Goal: Task Accomplishment & Management: Complete application form

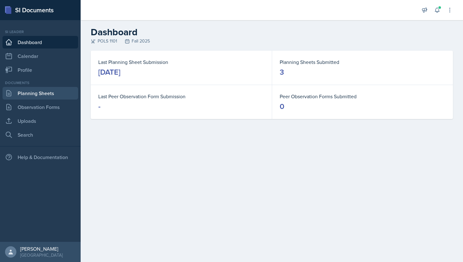
click at [51, 95] on link "Planning Sheets" at bounding box center [41, 93] width 76 height 13
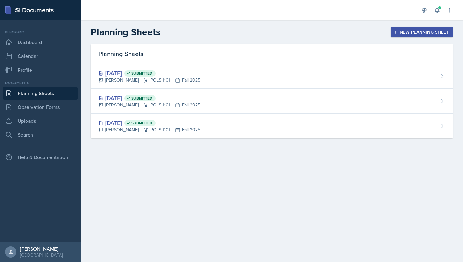
click at [410, 28] on button "New Planning Sheet" at bounding box center [422, 32] width 62 height 11
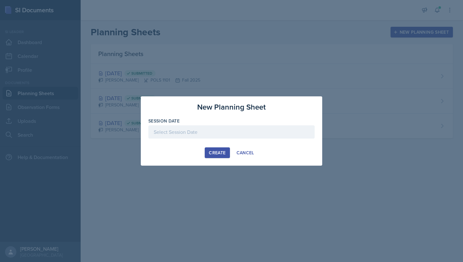
click at [212, 125] on div at bounding box center [231, 131] width 166 height 13
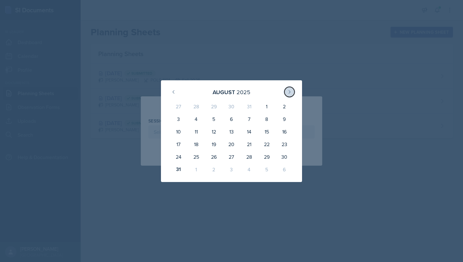
click at [289, 94] on icon at bounding box center [289, 92] width 5 height 5
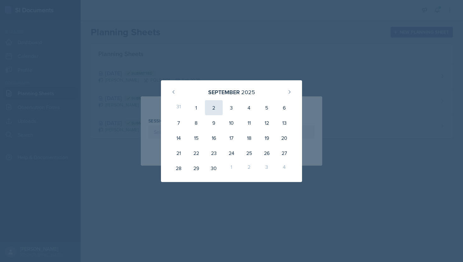
click at [211, 109] on div "2" at bounding box center [214, 107] width 18 height 15
type input "[DATE]"
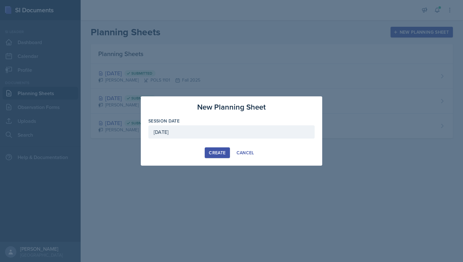
click at [216, 157] on button "Create" at bounding box center [217, 153] width 25 height 11
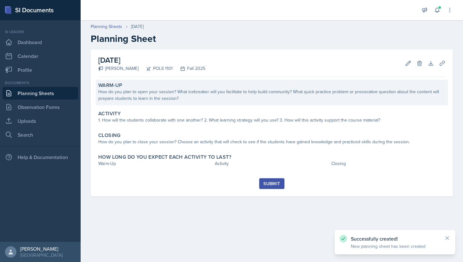
click at [243, 96] on div "How do you plan to open your session? What icebreaker will you facilitate to he…" at bounding box center [271, 95] width 347 height 13
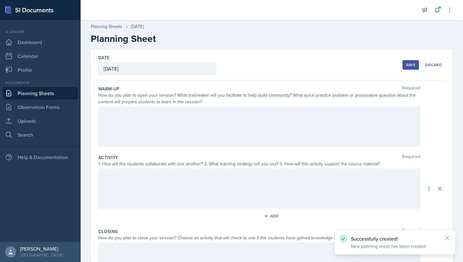
click at [240, 118] on div at bounding box center [259, 127] width 322 height 40
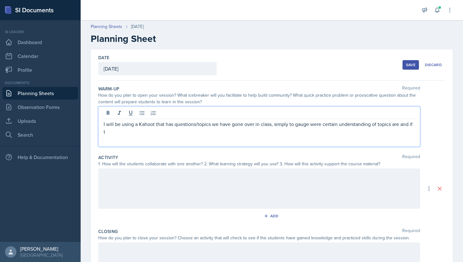
click at [139, 125] on p "I will be using a Kahoot that has questions/topics we have gone over in class, …" at bounding box center [259, 127] width 311 height 15
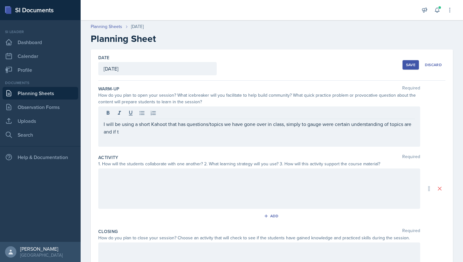
click at [171, 137] on div "I will be using a short Kahoot that has questions/topics we have gone over in c…" at bounding box center [259, 127] width 322 height 40
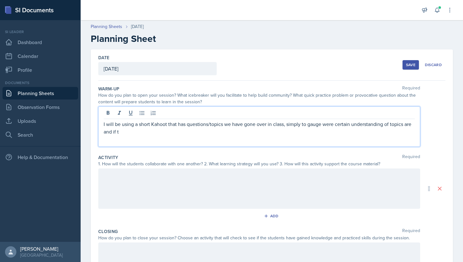
click at [167, 132] on p "I will be using a short Kahoot that has questions/topics we have gone over in c…" at bounding box center [259, 127] width 311 height 15
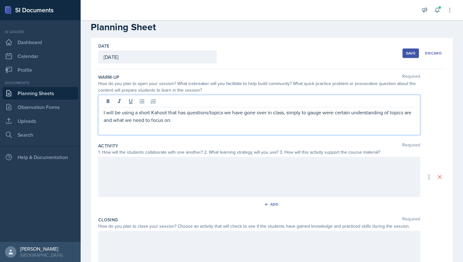
click at [131, 169] on div at bounding box center [259, 177] width 322 height 40
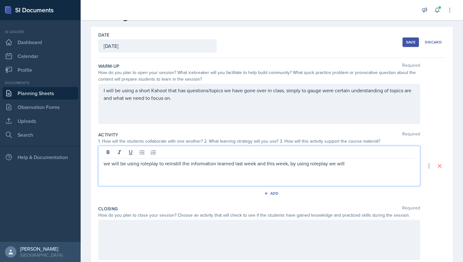
click at [108, 164] on p "we will be using roleplay to reinstill the information learned last week and th…" at bounding box center [259, 164] width 311 height 8
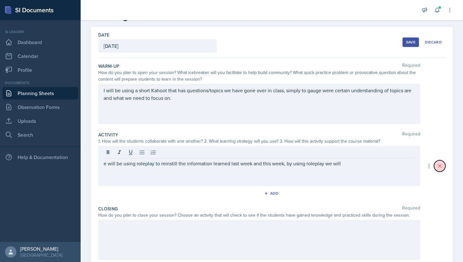
click at [440, 168] on icon at bounding box center [440, 166] width 6 height 6
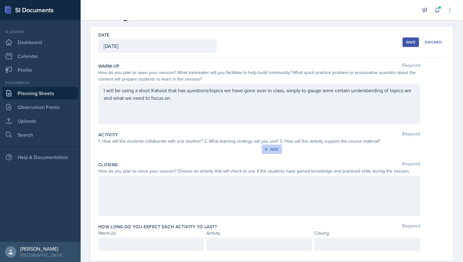
click at [278, 152] on button "Add" at bounding box center [272, 149] width 20 height 9
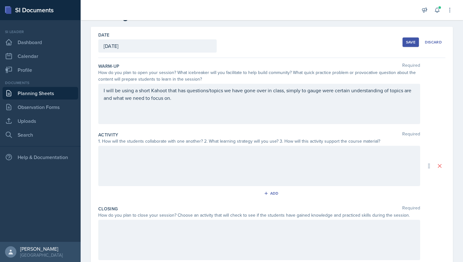
click at [195, 163] on div at bounding box center [259, 166] width 322 height 40
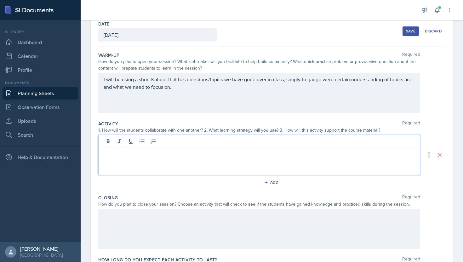
click at [165, 156] on p at bounding box center [259, 153] width 311 height 8
click at [278, 153] on p "We will be using roleplay to collaborate with one another, beginning with fedar…" at bounding box center [259, 153] width 311 height 8
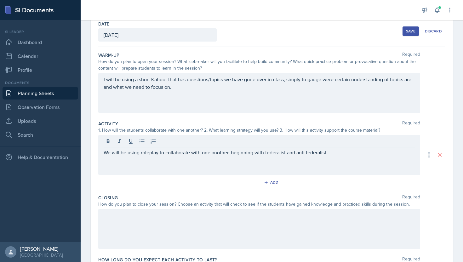
click at [332, 157] on div "We will be using roleplay to collaborate with one another, beginning with feder…" at bounding box center [259, 155] width 322 height 40
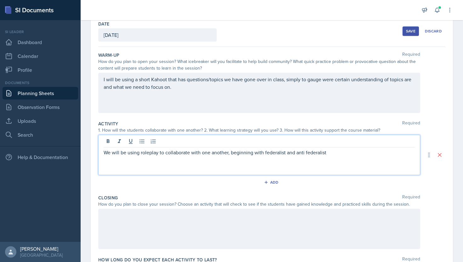
click at [331, 155] on p "We will be using roleplay to collaborate with one another, beginning with feder…" at bounding box center [259, 153] width 311 height 8
click at [151, 154] on p "We will be using roleplay to collaborate with one another, beginning with feder…" at bounding box center [259, 156] width 311 height 15
click at [163, 159] on p "We will be using roleplay to collaborate with one another, beginning with feder…" at bounding box center [259, 156] width 311 height 15
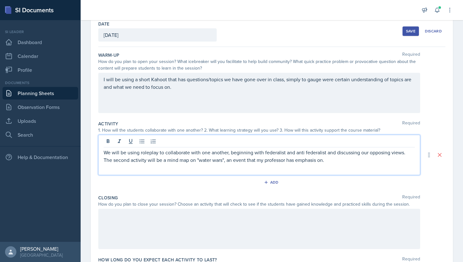
click at [131, 227] on div at bounding box center [259, 229] width 322 height 40
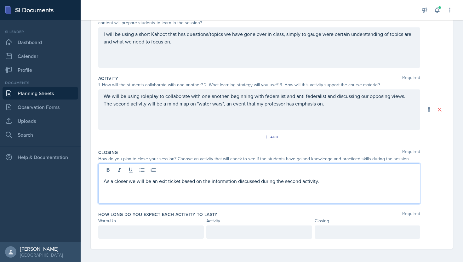
scroll to position [81, 0]
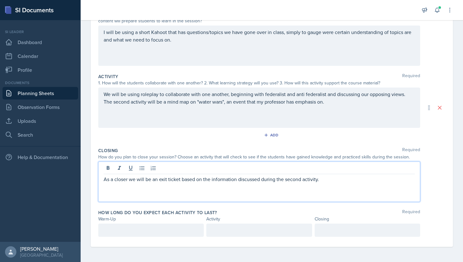
click at [164, 236] on div at bounding box center [151, 230] width 106 height 13
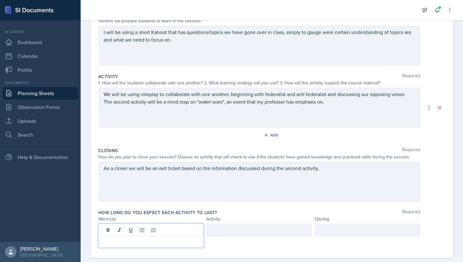
scroll to position [92, 0]
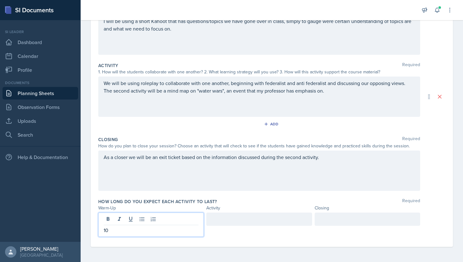
click at [330, 218] on div at bounding box center [368, 219] width 106 height 13
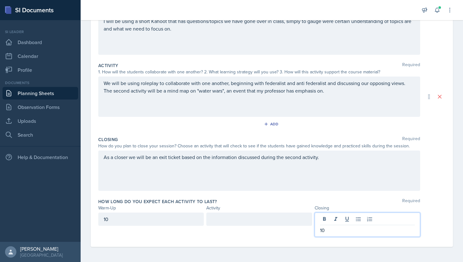
click at [288, 218] on div at bounding box center [260, 219] width 106 height 13
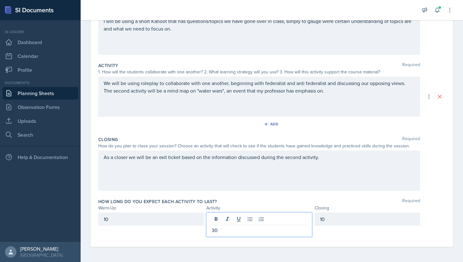
click at [305, 190] on div "As a closer we will be an exit ticket based on the information discussed during…" at bounding box center [259, 171] width 322 height 40
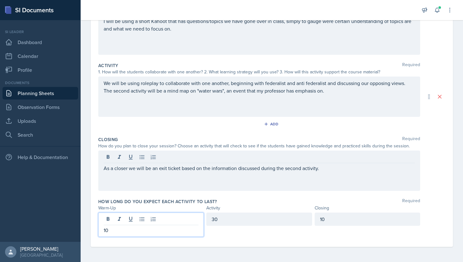
click at [152, 229] on p "10" at bounding box center [151, 231] width 95 height 8
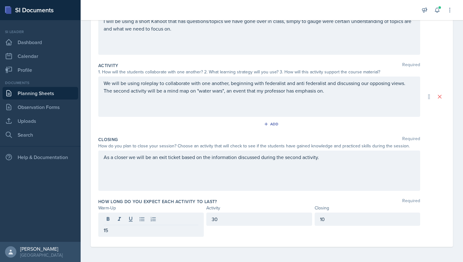
click at [336, 224] on div "10" at bounding box center [368, 219] width 106 height 13
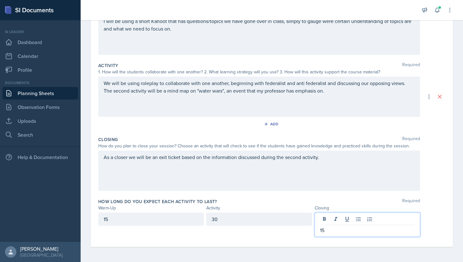
click at [340, 194] on div "Closing Required How do you plan to close your session? Choose an activity that…" at bounding box center [271, 165] width 347 height 62
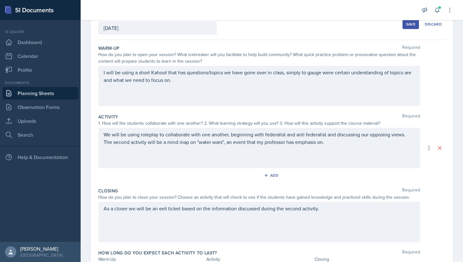
scroll to position [41, 0]
click at [411, 25] on div "Save" at bounding box center [410, 23] width 9 height 5
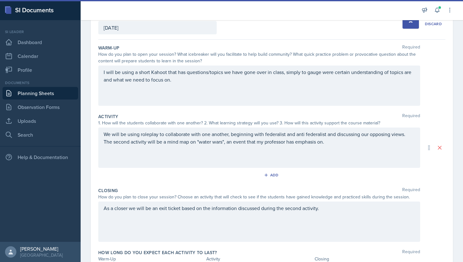
scroll to position [0, 0]
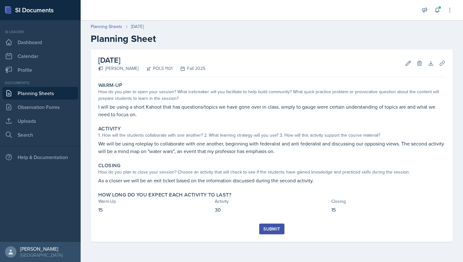
click at [279, 230] on div "Submit" at bounding box center [272, 229] width 17 height 5
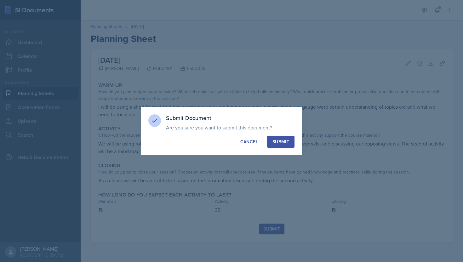
click at [286, 144] on div "Submit" at bounding box center [281, 142] width 17 height 6
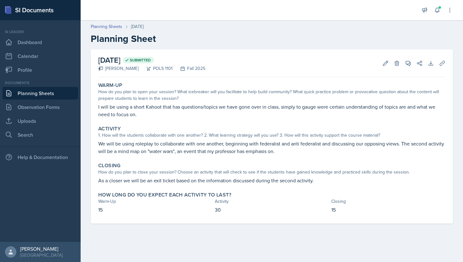
click at [48, 92] on link "Planning Sheets" at bounding box center [41, 93] width 76 height 13
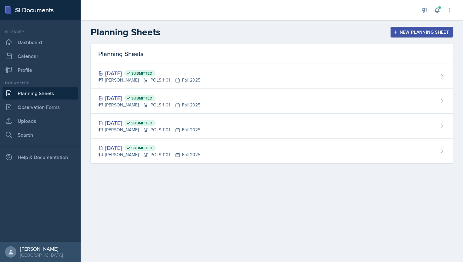
click at [395, 29] on button "New Planning Sheet" at bounding box center [422, 32] width 62 height 11
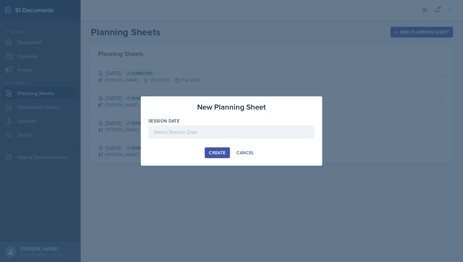
click at [230, 133] on div at bounding box center [231, 131] width 166 height 13
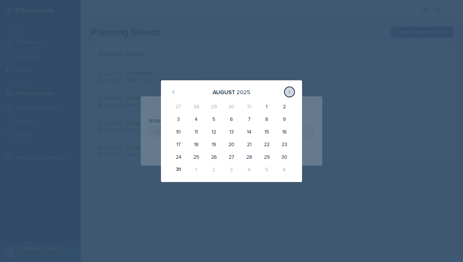
click at [286, 95] on button at bounding box center [290, 92] width 10 height 10
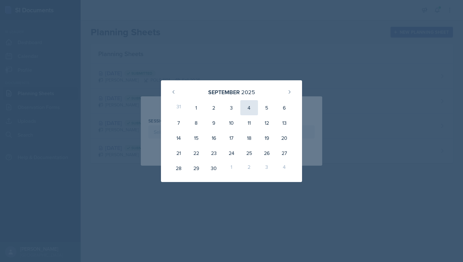
click at [247, 108] on div "4" at bounding box center [250, 107] width 18 height 15
type input "[DATE]"
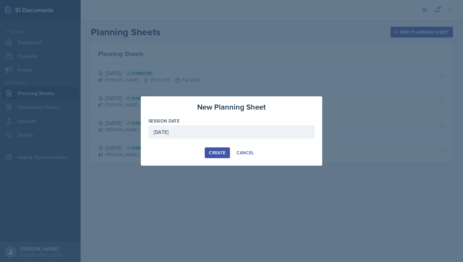
click at [221, 152] on div "Create" at bounding box center [217, 152] width 17 height 5
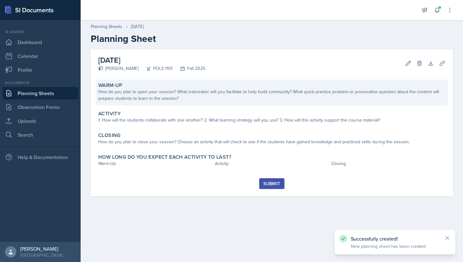
click at [192, 99] on div "How do you plan to open your session? What icebreaker will you facilitate to he…" at bounding box center [271, 95] width 347 height 13
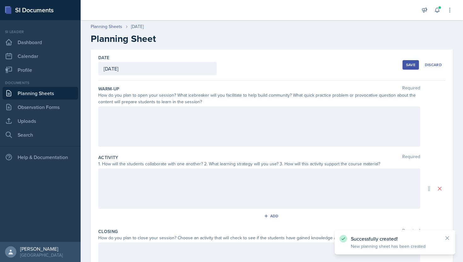
click at [178, 110] on div at bounding box center [259, 127] width 322 height 40
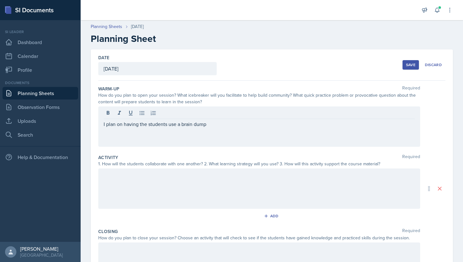
click at [178, 128] on div "I plan on having the students use a brain dump" at bounding box center [259, 127] width 322 height 40
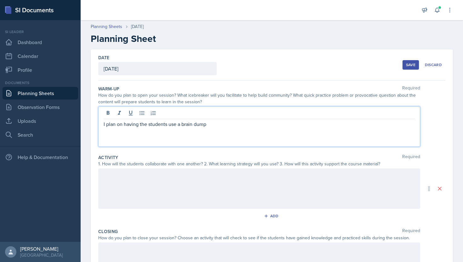
click at [175, 124] on p "I plan on having the students use a brain dump" at bounding box center [259, 124] width 311 height 8
click at [254, 125] on p "I plan on having the students collaborate in creating a brain dump" at bounding box center [259, 124] width 311 height 8
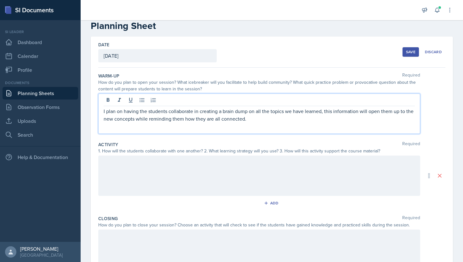
click at [260, 168] on div at bounding box center [259, 176] width 322 height 40
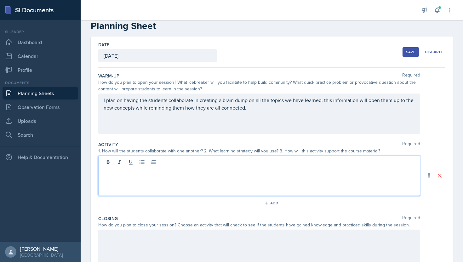
scroll to position [24, 0]
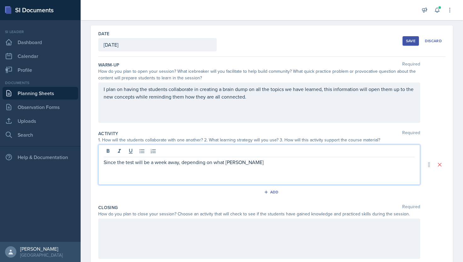
click at [232, 165] on p "Since the test will be a week away, depending on what [PERSON_NAME]" at bounding box center [259, 163] width 311 height 8
click at [226, 163] on p "Since the test will be a week away, depending on what [PERSON_NAME]" at bounding box center [259, 163] width 311 height 8
click at [252, 163] on p "Since the test will be a week away, depending on what [PERSON_NAME]" at bounding box center [259, 163] width 311 height 8
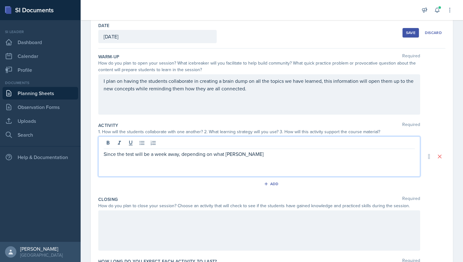
scroll to position [33, 0]
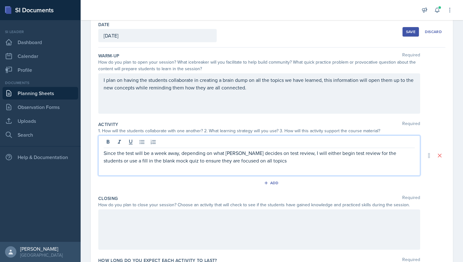
click at [267, 156] on p "Since the test will be a week away, depending on what [PERSON_NAME] decides on …" at bounding box center [259, 156] width 311 height 15
click at [270, 156] on p "Since the test will be a week away, depending on what [PERSON_NAME] decides on …" at bounding box center [259, 156] width 311 height 15
click at [279, 157] on p "Since the test will be a week away, depending on what [PERSON_NAME] decides for…" at bounding box center [259, 156] width 311 height 15
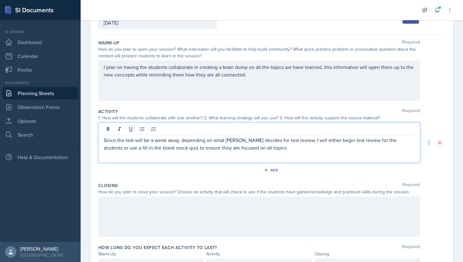
scroll to position [46, 0]
click at [223, 148] on p "Since the test will be a week away, depending on what [PERSON_NAME] decides for…" at bounding box center [259, 143] width 311 height 15
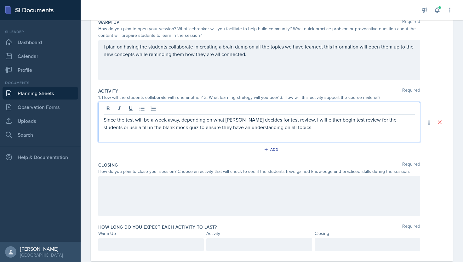
scroll to position [81, 0]
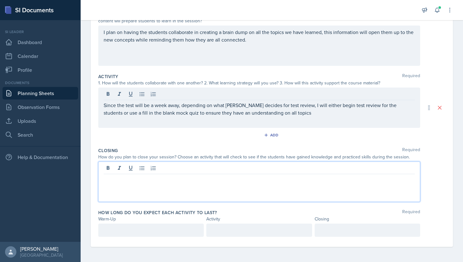
click at [203, 168] on div at bounding box center [259, 182] width 322 height 40
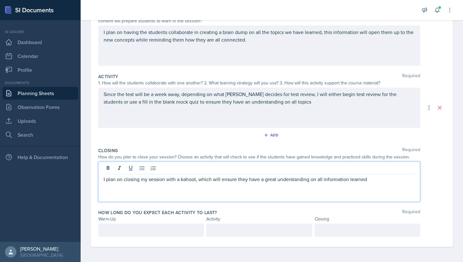
click at [123, 230] on p at bounding box center [151, 231] width 95 height 8
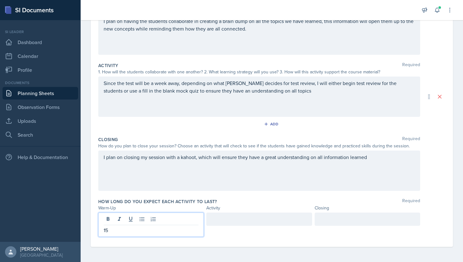
click at [327, 218] on div at bounding box center [368, 219] width 106 height 13
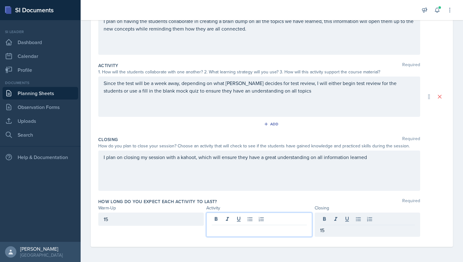
click at [290, 222] on div at bounding box center [260, 225] width 106 height 24
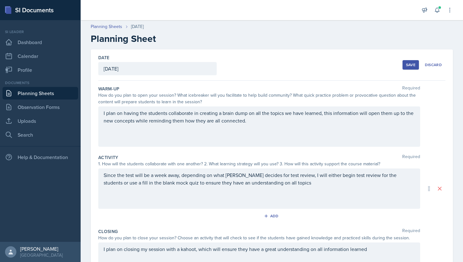
click at [403, 62] on button "Save" at bounding box center [411, 64] width 16 height 9
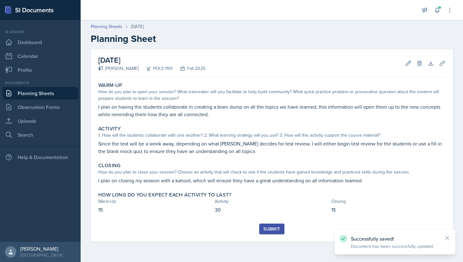
click at [280, 226] on button "Submit" at bounding box center [271, 229] width 25 height 11
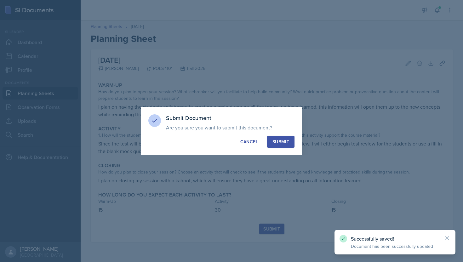
click at [288, 143] on div "Submit" at bounding box center [281, 142] width 17 height 6
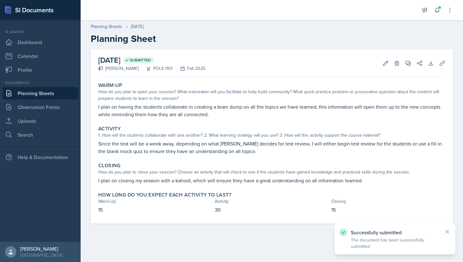
click at [60, 95] on link "Planning Sheets" at bounding box center [41, 93] width 76 height 13
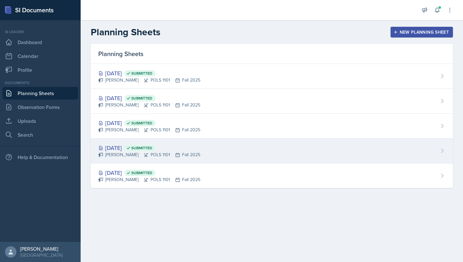
click at [291, 158] on div "[DATE] Submitted [PERSON_NAME] POLS 1101 Fall 2025" at bounding box center [272, 151] width 363 height 25
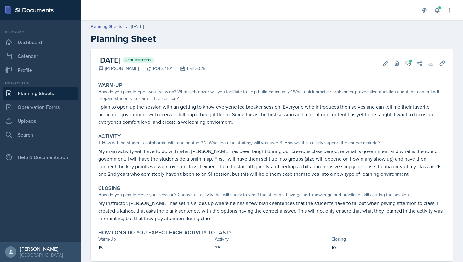
scroll to position [15, 0]
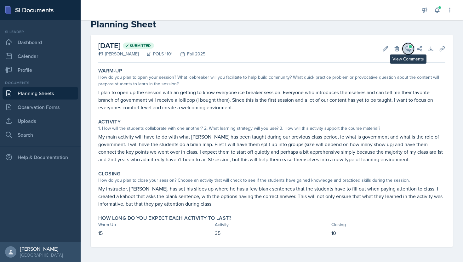
click at [407, 47] on icon at bounding box center [408, 49] width 5 height 5
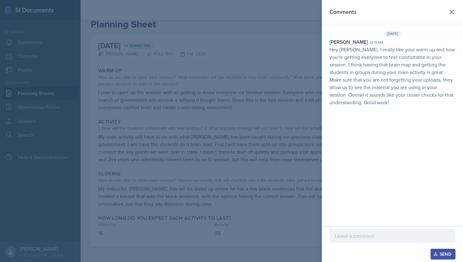
click at [432, 237] on p at bounding box center [392, 236] width 115 height 8
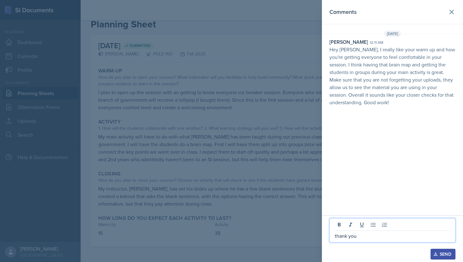
click at [438, 258] on button "Send" at bounding box center [443, 254] width 25 height 11
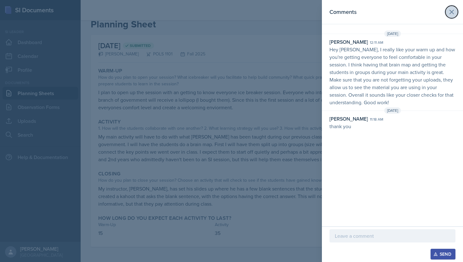
click at [451, 8] on icon at bounding box center [452, 12] width 8 height 8
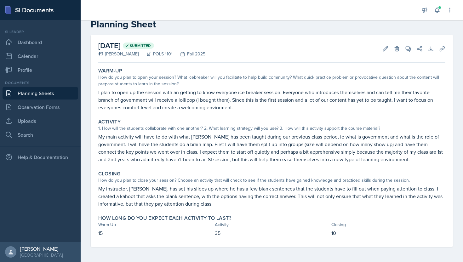
click at [55, 87] on link "Planning Sheets" at bounding box center [41, 93] width 76 height 13
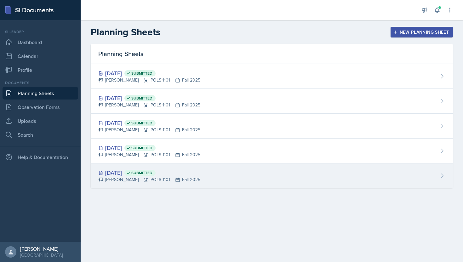
click at [185, 172] on div "[DATE] Submitted" at bounding box center [149, 173] width 102 height 9
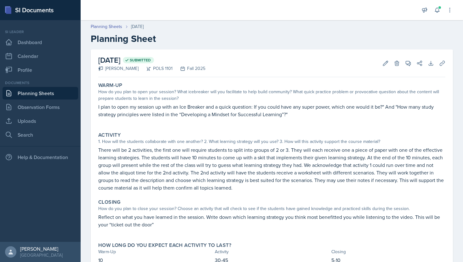
click at [36, 95] on link "Planning Sheets" at bounding box center [41, 93] width 76 height 13
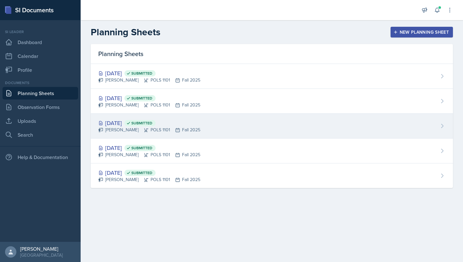
click at [153, 123] on span "Submitted" at bounding box center [141, 123] width 21 height 5
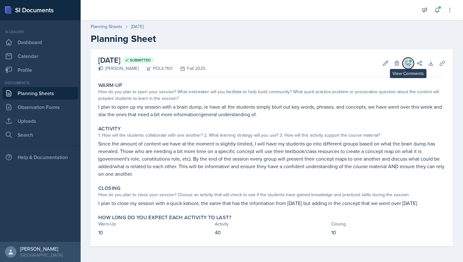
click at [411, 64] on icon at bounding box center [408, 63] width 6 height 6
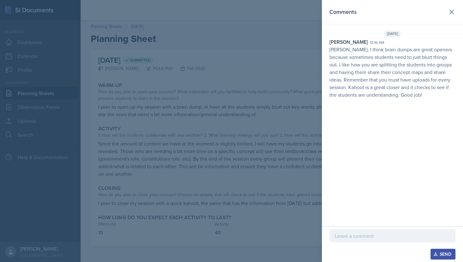
click at [369, 240] on p at bounding box center [392, 236] width 115 height 8
click at [448, 256] on div "Send" at bounding box center [443, 254] width 17 height 5
click at [451, 14] on icon at bounding box center [452, 12] width 8 height 8
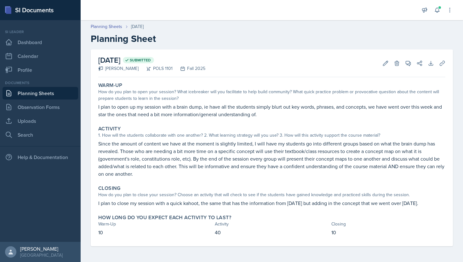
click at [61, 96] on link "Planning Sheets" at bounding box center [41, 93] width 76 height 13
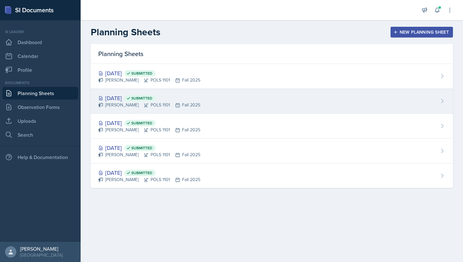
click at [183, 110] on div "[DATE] Submitted [PERSON_NAME] POLS 1101 Fall 2025" at bounding box center [272, 101] width 363 height 25
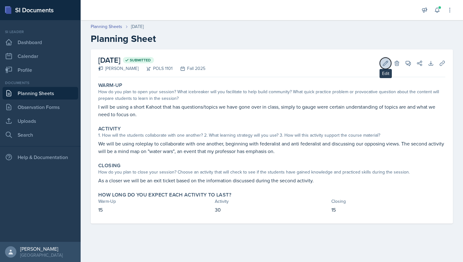
click at [386, 64] on icon at bounding box center [386, 63] width 6 height 6
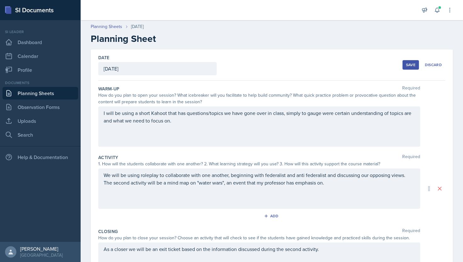
click at [410, 68] on button "Save" at bounding box center [411, 64] width 16 height 9
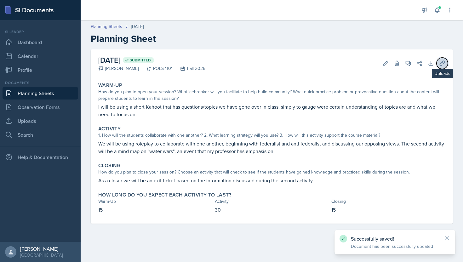
click at [442, 67] on button "Uploads" at bounding box center [442, 63] width 11 height 11
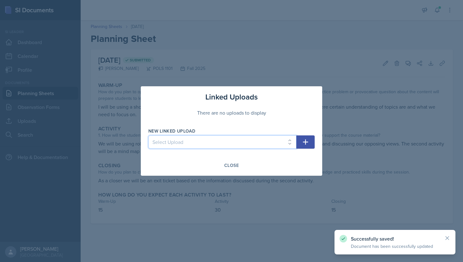
click at [263, 144] on select "Select Upload" at bounding box center [222, 142] width 148 height 13
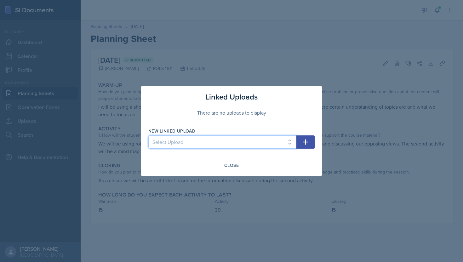
click at [288, 142] on select "Select Upload" at bounding box center [222, 142] width 148 height 13
click at [305, 146] on icon "button" at bounding box center [306, 142] width 8 height 8
click at [276, 139] on select "Select Upload" at bounding box center [222, 142] width 148 height 13
click at [158, 140] on select "Select Upload" at bounding box center [222, 142] width 148 height 13
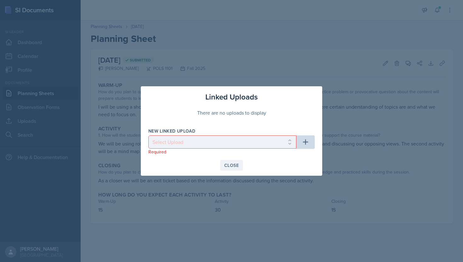
click at [236, 166] on div "Close" at bounding box center [231, 165] width 15 height 5
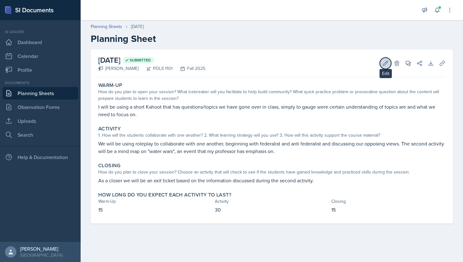
click at [386, 62] on icon at bounding box center [386, 63] width 5 height 5
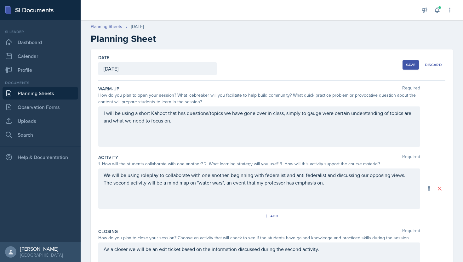
scroll to position [81, 0]
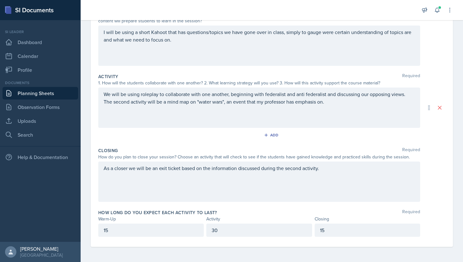
click at [270, 184] on div "As a closer we will be an exit ticket based on the information discussed during…" at bounding box center [259, 182] width 322 height 40
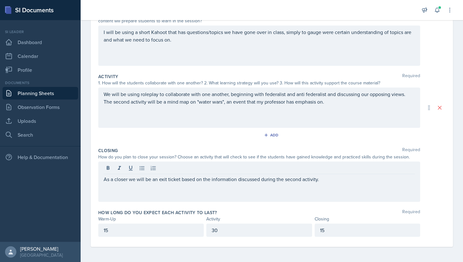
click at [287, 140] on div "Add" at bounding box center [271, 137] width 347 height 12
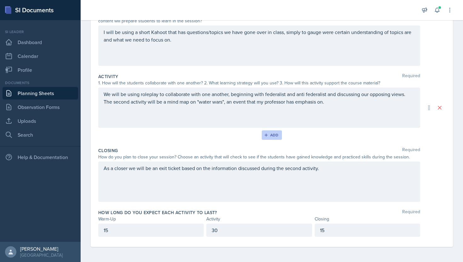
click at [272, 134] on div "Add" at bounding box center [272, 135] width 14 height 5
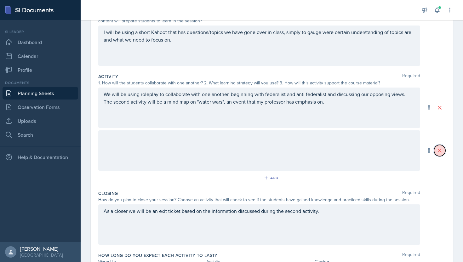
click at [443, 149] on icon at bounding box center [440, 151] width 6 height 6
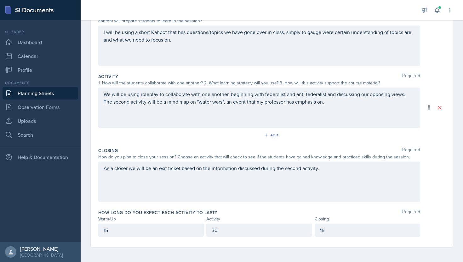
click at [294, 137] on div "Add" at bounding box center [271, 137] width 347 height 12
click at [275, 138] on div "Add" at bounding box center [272, 135] width 14 height 5
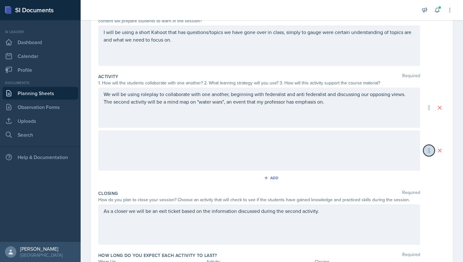
click at [429, 148] on icon at bounding box center [429, 151] width 6 height 6
click at [428, 150] on icon at bounding box center [429, 151] width 6 height 6
click at [447, 151] on div "Date [DATE] [DATE] 27 28 29 30 31 1 2 3 4 5 6 7 8 9 10 11 12 13 14 15 16 17 18 …" at bounding box center [272, 129] width 363 height 322
click at [440, 150] on icon at bounding box center [440, 150] width 3 height 3
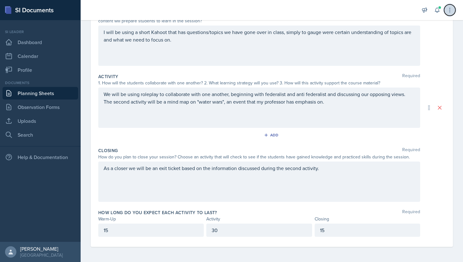
click at [451, 14] on button at bounding box center [450, 9] width 11 height 11
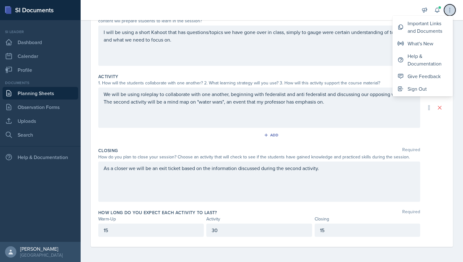
click at [451, 14] on button at bounding box center [450, 9] width 11 height 11
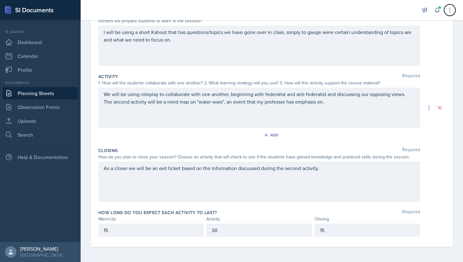
scroll to position [0, 0]
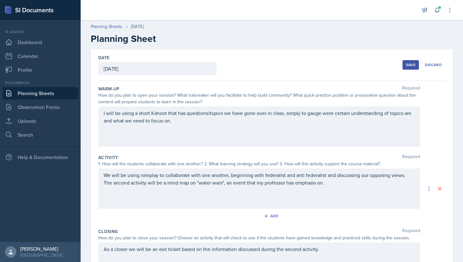
click at [410, 66] on div "Save" at bounding box center [410, 64] width 9 height 5
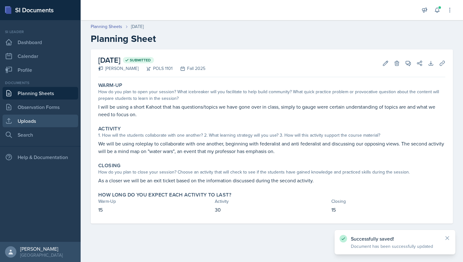
click at [39, 123] on link "Uploads" at bounding box center [41, 121] width 76 height 13
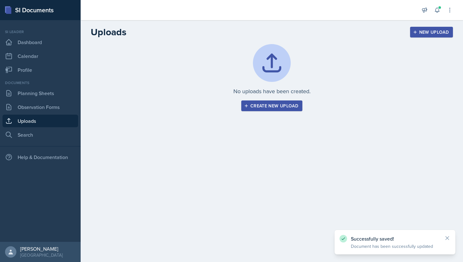
click at [292, 108] on div "Create new upload" at bounding box center [272, 105] width 53 height 5
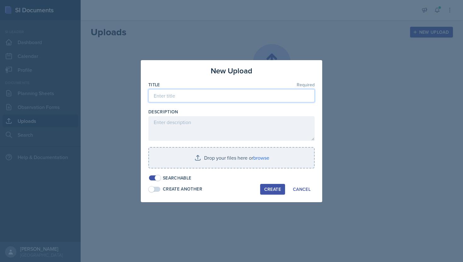
click at [241, 92] on input at bounding box center [231, 95] width 166 height 13
type input "SI Session - [DATE]"
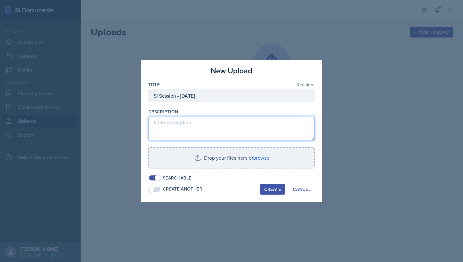
click at [224, 134] on textarea at bounding box center [231, 128] width 166 height 25
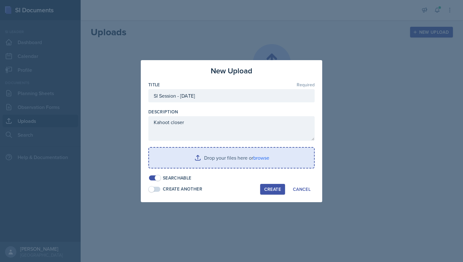
click at [242, 153] on input "file" at bounding box center [231, 158] width 165 height 20
click at [234, 157] on input "file" at bounding box center [231, 158] width 165 height 20
click at [239, 155] on input "file" at bounding box center [231, 158] width 165 height 20
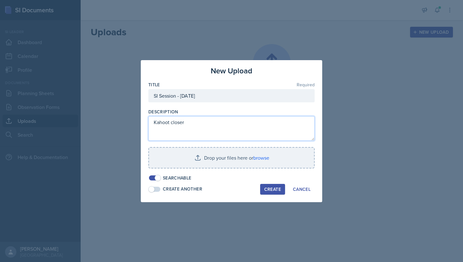
click at [252, 128] on textarea "Kahoot closer" at bounding box center [231, 128] width 166 height 25
paste textarea "[URL][DOMAIN_NAME]"
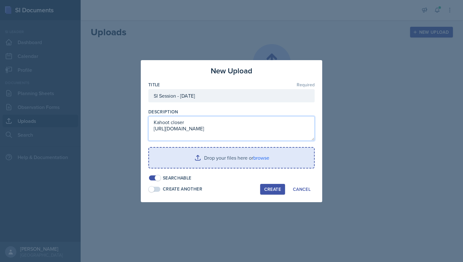
scroll to position [4, 0]
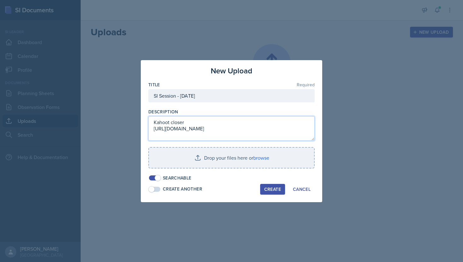
click at [233, 132] on textarea "Kahoot closer [URL][DOMAIN_NAME]" at bounding box center [231, 128] width 166 height 25
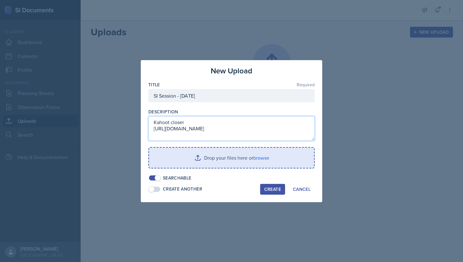
type textarea "Kahoot closer [URL][DOMAIN_NAME]"
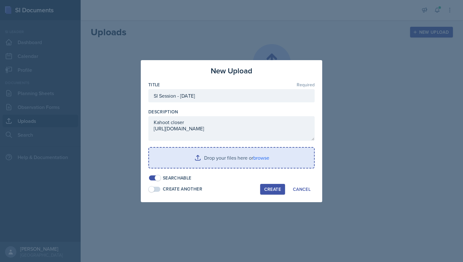
click at [251, 154] on input "file" at bounding box center [231, 158] width 165 height 20
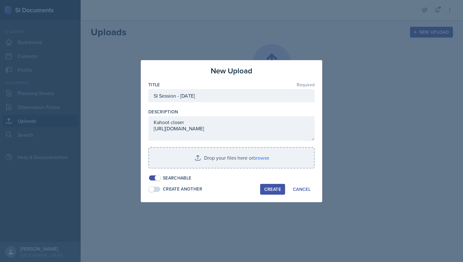
click at [157, 178] on span at bounding box center [158, 178] width 6 height 6
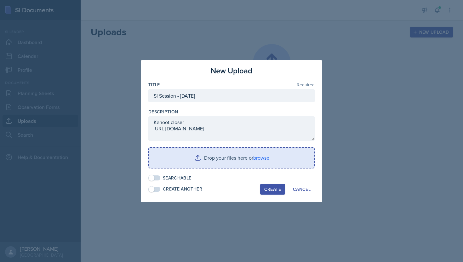
click at [207, 164] on input "file" at bounding box center [231, 158] width 165 height 20
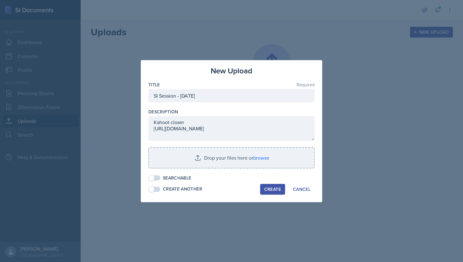
click at [279, 186] on button "Create" at bounding box center [272, 189] width 25 height 11
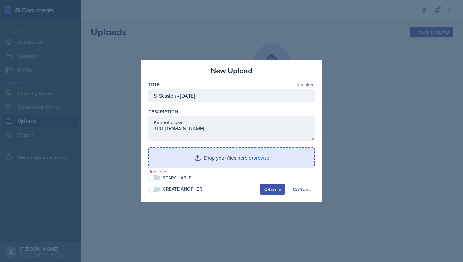
click at [241, 154] on input "file" at bounding box center [231, 158] width 165 height 20
click at [216, 162] on input "file" at bounding box center [231, 158] width 165 height 20
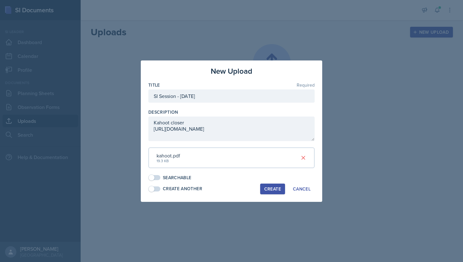
click at [279, 187] on div "Create" at bounding box center [273, 189] width 17 height 5
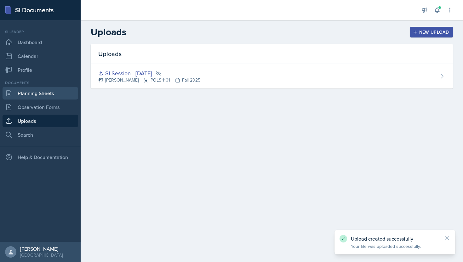
click at [52, 92] on link "Planning Sheets" at bounding box center [41, 93] width 76 height 13
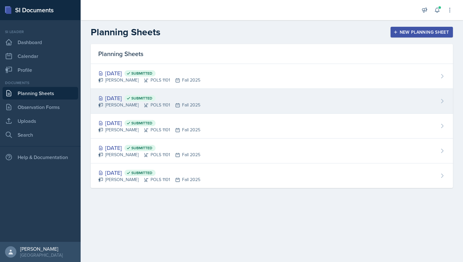
click at [221, 99] on div "[DATE] Submitted [PERSON_NAME] POLS 1101 Fall 2025" at bounding box center [272, 101] width 363 height 25
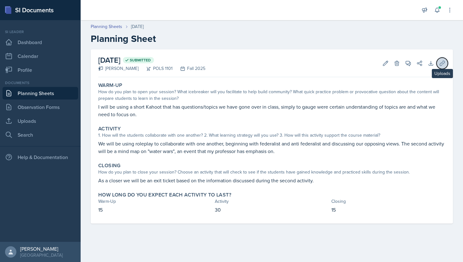
click at [445, 63] on icon at bounding box center [443, 63] width 6 height 6
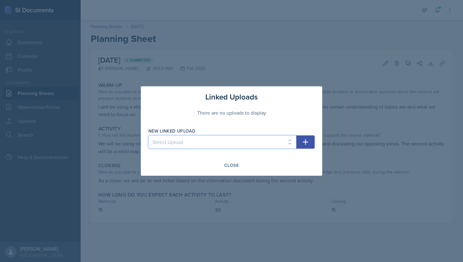
click at [247, 141] on select "Select Upload SI Session - [DATE]" at bounding box center [222, 142] width 148 height 13
select select "d83b4b26-1067-48dc-b5db-0848e3e7d5fa"
click at [304, 142] on icon "button" at bounding box center [305, 142] width 5 height 5
select select
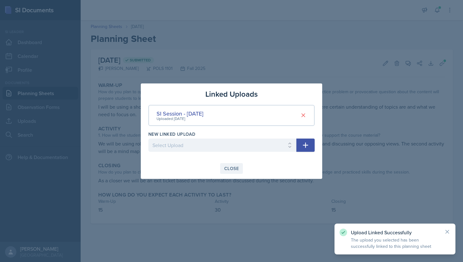
click at [235, 166] on div "Close" at bounding box center [231, 168] width 15 height 5
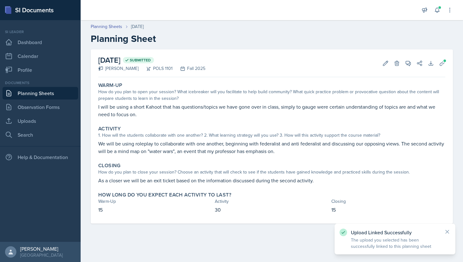
click at [61, 89] on link "Planning Sheets" at bounding box center [41, 93] width 76 height 13
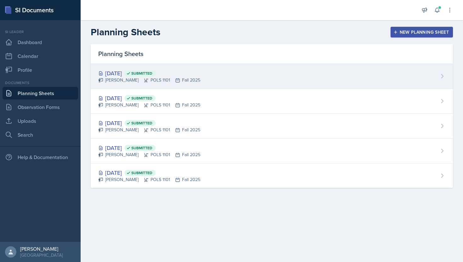
click at [190, 73] on div "[DATE] Submitted" at bounding box center [149, 73] width 102 height 9
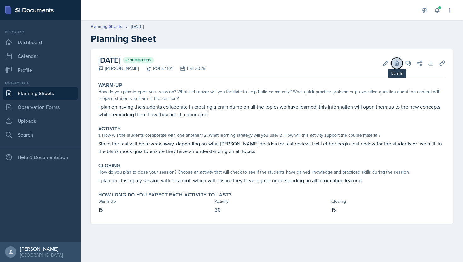
click at [392, 64] on button "Delete" at bounding box center [397, 63] width 11 height 11
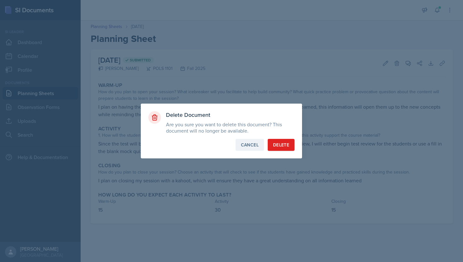
click at [250, 149] on button "Cancel" at bounding box center [250, 145] width 28 height 12
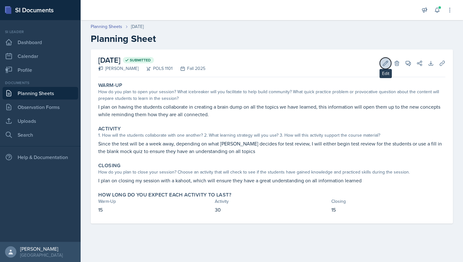
click at [385, 63] on icon at bounding box center [386, 63] width 5 height 5
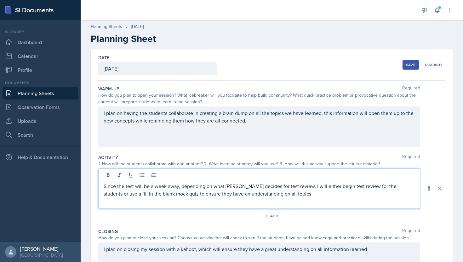
click at [150, 184] on p "Since the test will be a week away, depending on what [PERSON_NAME] decides for…" at bounding box center [259, 190] width 311 height 15
click at [164, 196] on p "Since the test will be a week away, depending on what [PERSON_NAME] decides for…" at bounding box center [259, 190] width 311 height 15
click at [354, 191] on p "Since the test will be a week away, depending on what [PERSON_NAME] decides for…" at bounding box center [259, 190] width 311 height 15
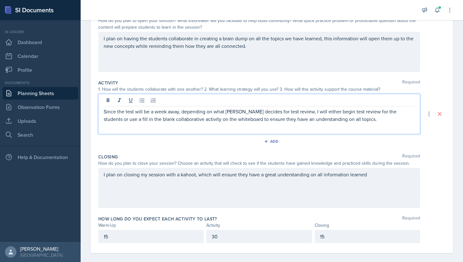
scroll to position [81, 0]
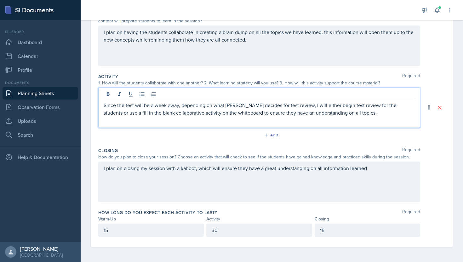
click at [196, 168] on div "I plan on closing my session with a kahoot, which will ensure they have a great…" at bounding box center [259, 182] width 322 height 40
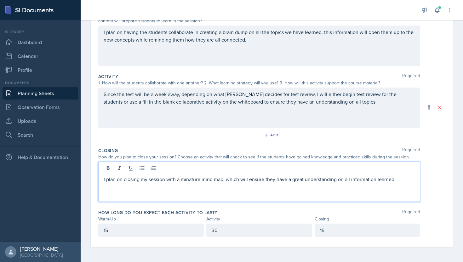
click at [335, 180] on p "I plan on closing my session with a minature mind map, which will ensure they h…" at bounding box center [259, 180] width 311 height 8
click at [383, 180] on p "I plan on closing my session with a minature mind map, which will ensure they u…" at bounding box center [259, 183] width 311 height 15
click at [339, 187] on p "I plan on closing my session with a minature mind map, which will ensure they u…" at bounding box center [259, 183] width 311 height 15
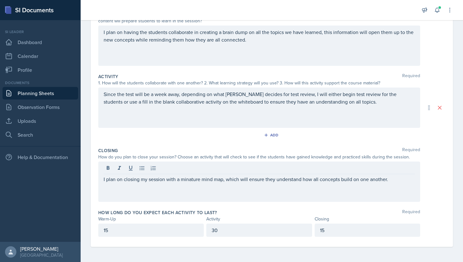
click at [189, 184] on div "I plan on closing my session with a minature mind map, which will ensure they u…" at bounding box center [259, 182] width 322 height 40
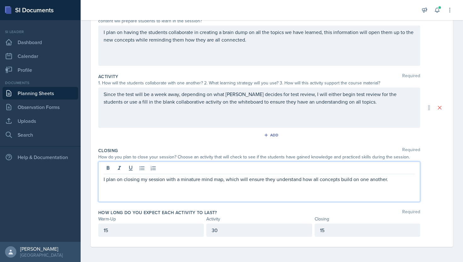
click at [190, 181] on p "I plan on closing my session with a minature mind map, which will ensure they u…" at bounding box center [259, 180] width 311 height 8
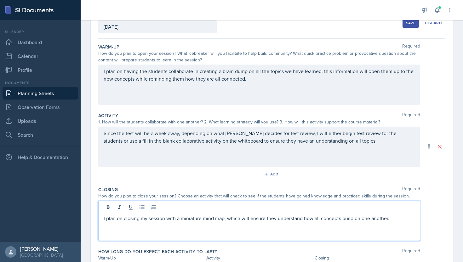
scroll to position [0, 0]
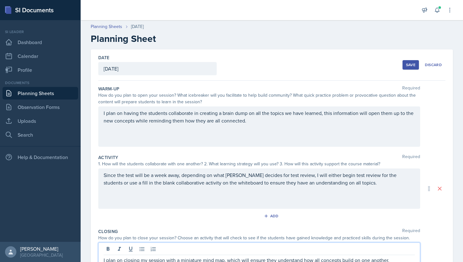
click at [411, 68] on button "Save" at bounding box center [411, 64] width 16 height 9
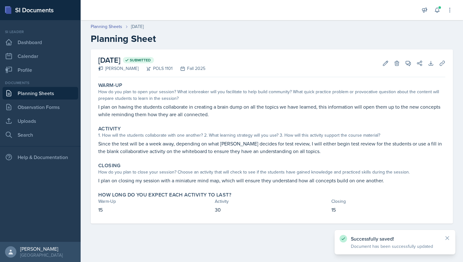
click at [50, 99] on link "Planning Sheets" at bounding box center [41, 93] width 76 height 13
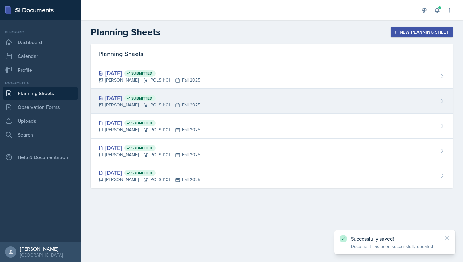
click at [201, 96] on div "[DATE] Submitted" at bounding box center [149, 98] width 102 height 9
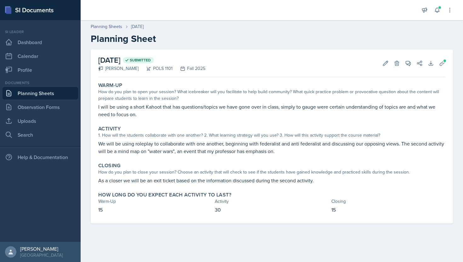
click at [42, 89] on link "Planning Sheets" at bounding box center [41, 93] width 76 height 13
